Goal: Task Accomplishment & Management: Manage account settings

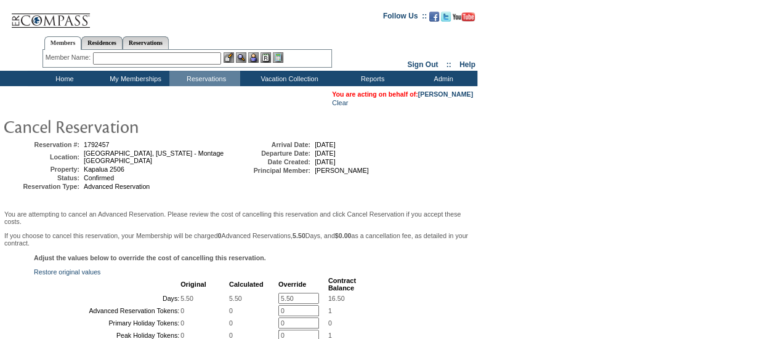
scroll to position [204, 0]
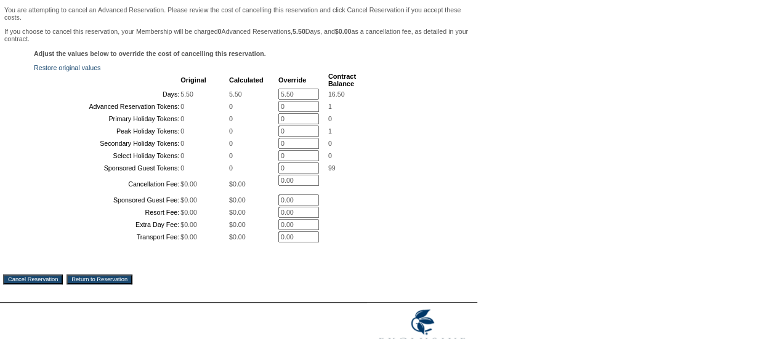
click at [307, 91] on input "5.50" at bounding box center [298, 94] width 41 height 11
type input "0"
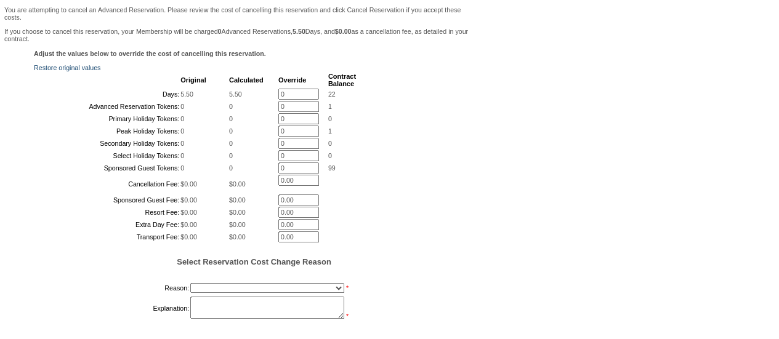
click at [392, 152] on div "Adjust the values below to override the cost of cancelling this reservation. Re…" at bounding box center [238, 192] width 471 height 284
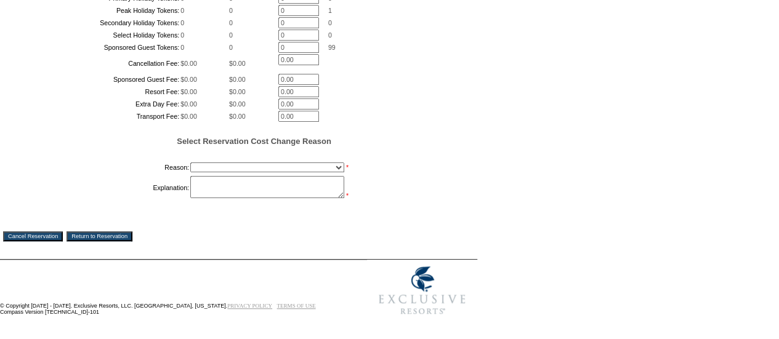
click at [312, 166] on select "Creating Continuous Stay Days Booked After Cancellation Experiential / Hotel / …" at bounding box center [267, 168] width 154 height 10
select select "1030"
click at [190, 163] on select "Creating Continuous Stay Days Booked After Cancellation Experiential / Hotel / …" at bounding box center [267, 168] width 154 height 10
click at [270, 181] on textarea at bounding box center [267, 187] width 154 height 22
type textarea "NS"
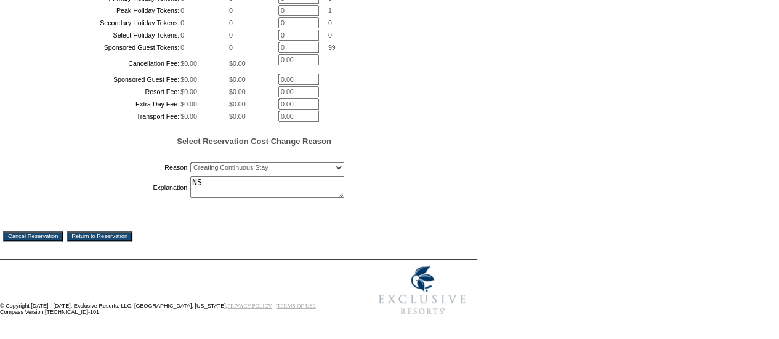
click at [26, 239] on input "Cancel Reservation" at bounding box center [33, 237] width 60 height 10
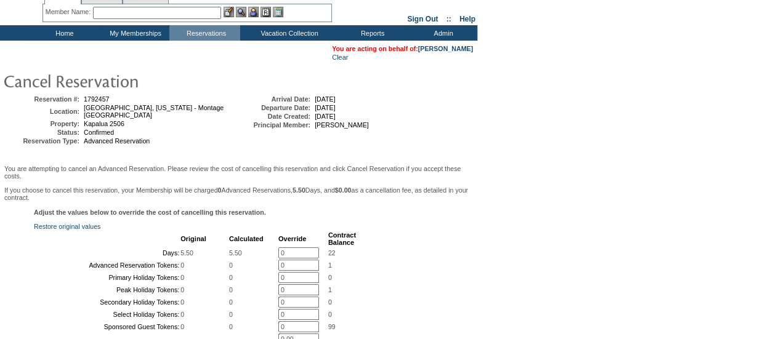
scroll to position [0, 0]
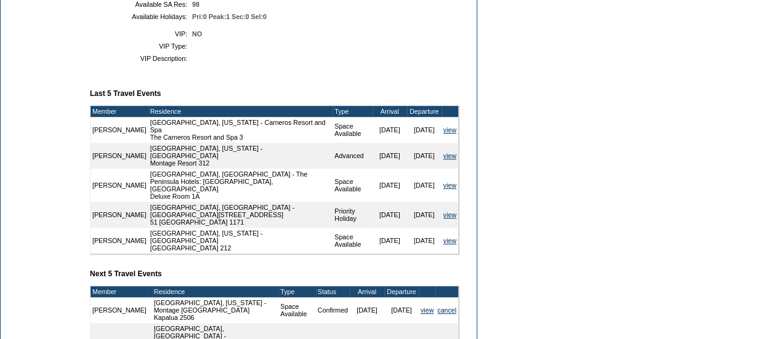
scroll to position [504, 0]
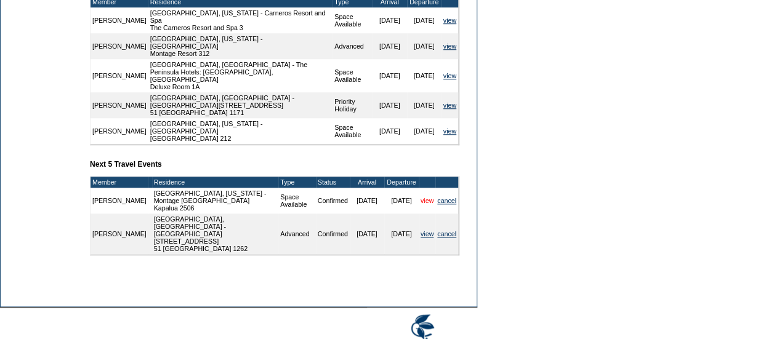
click at [427, 197] on link "view" at bounding box center [427, 200] width 13 height 7
